Goal: Task Accomplishment & Management: Manage account settings

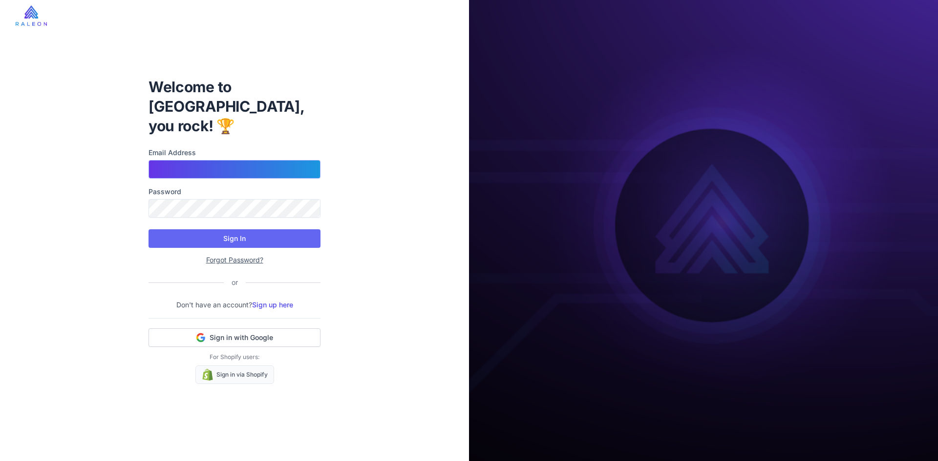
click at [254, 160] on input "Email Address" at bounding box center [234, 169] width 172 height 19
click at [260, 162] on input "Email Address" at bounding box center [234, 169] width 172 height 19
type input "**********"
click at [148, 229] on button "Sign In" at bounding box center [234, 238] width 172 height 19
